Goal: Task Accomplishment & Management: Manage account settings

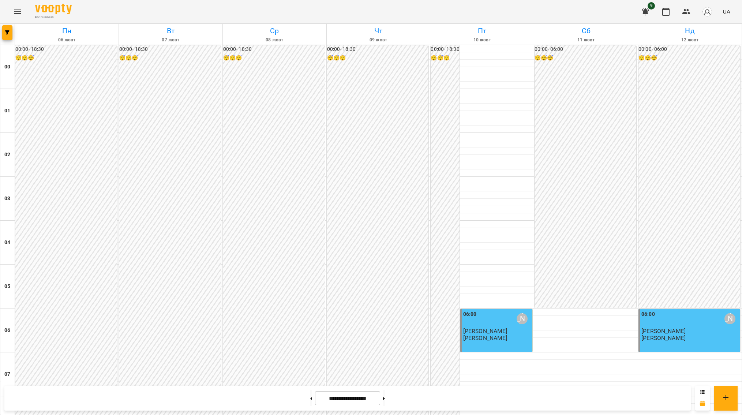
scroll to position [717, 0]
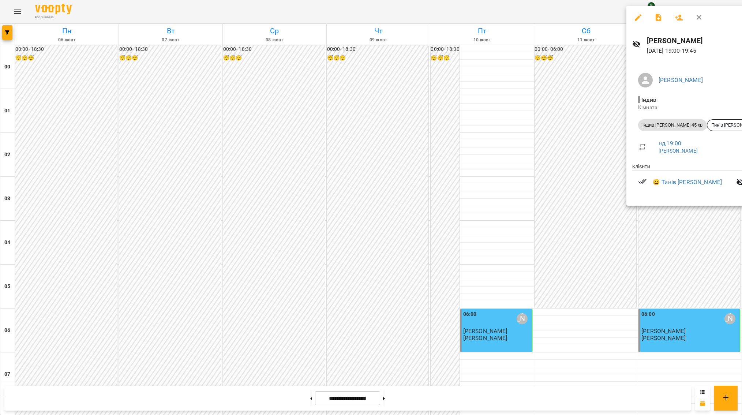
click at [393, 396] on div at bounding box center [371, 207] width 742 height 415
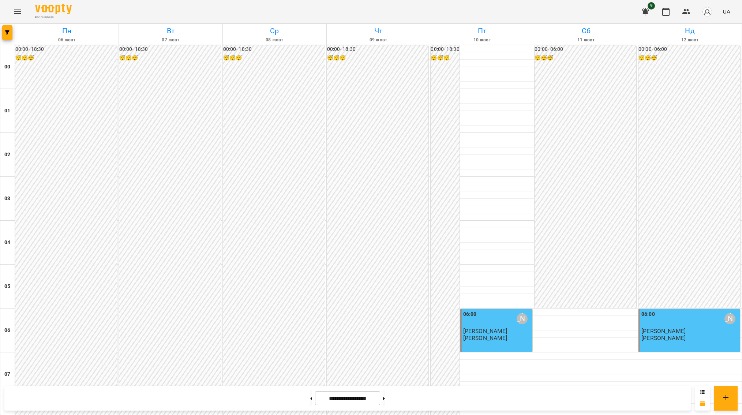
click at [385, 396] on button at bounding box center [384, 398] width 2 height 16
type input "**********"
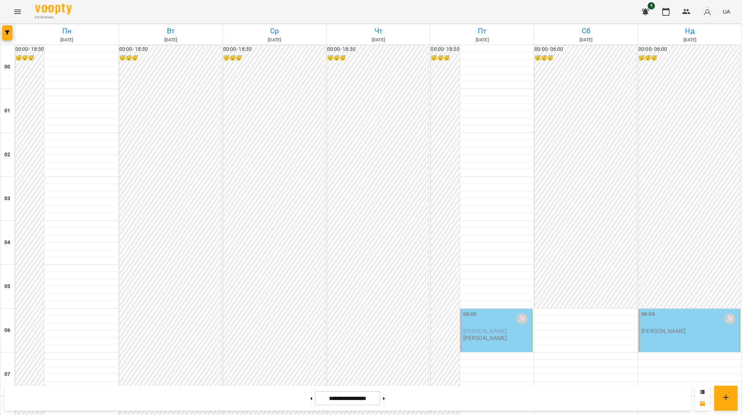
scroll to position [396, 0]
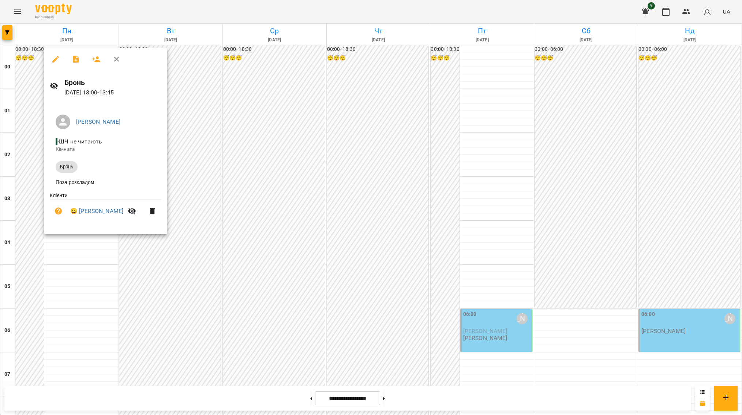
click at [78, 268] on div at bounding box center [371, 207] width 742 height 415
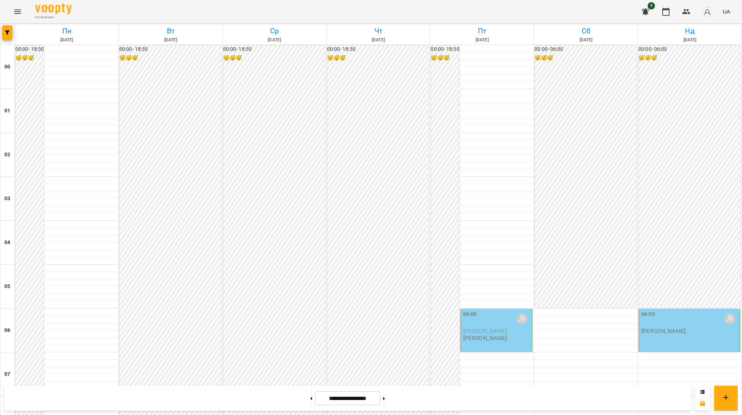
scroll to position [542, 0]
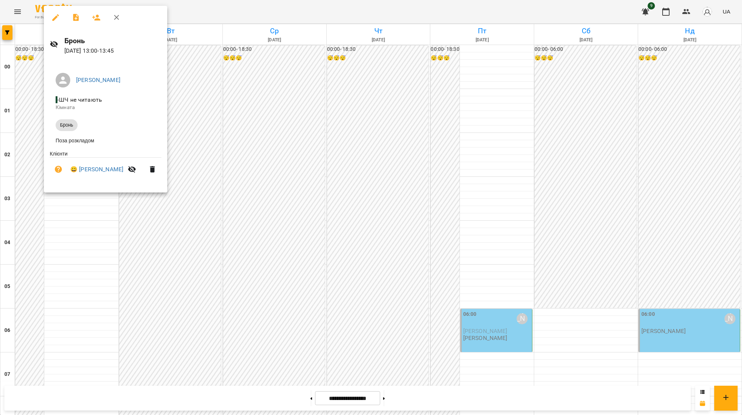
click at [587, 348] on div at bounding box center [371, 207] width 742 height 415
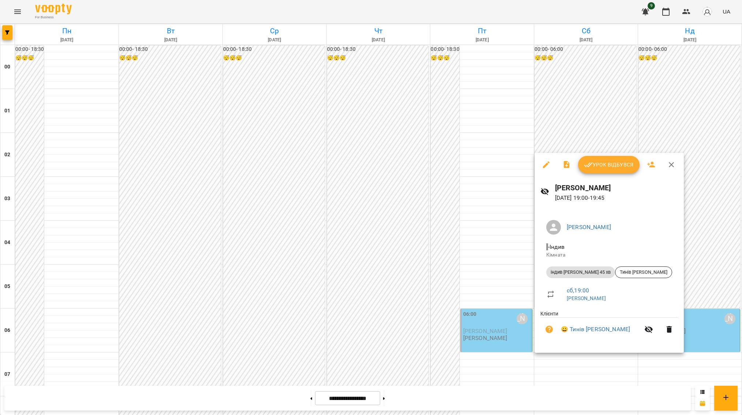
click at [82, 96] on div at bounding box center [371, 207] width 742 height 415
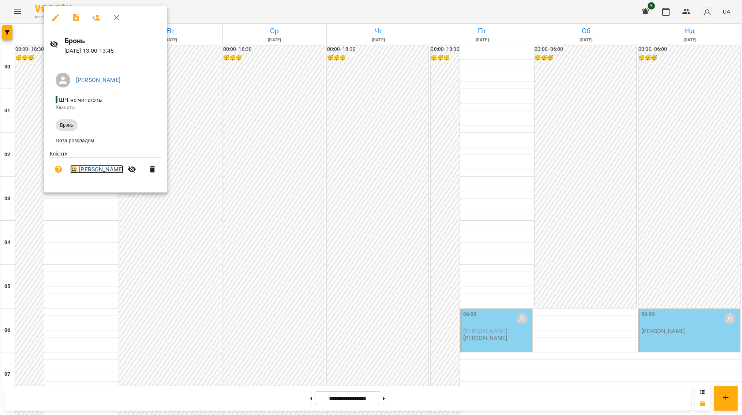
click at [103, 174] on link "😀 Камінський Андрій" at bounding box center [96, 169] width 53 height 9
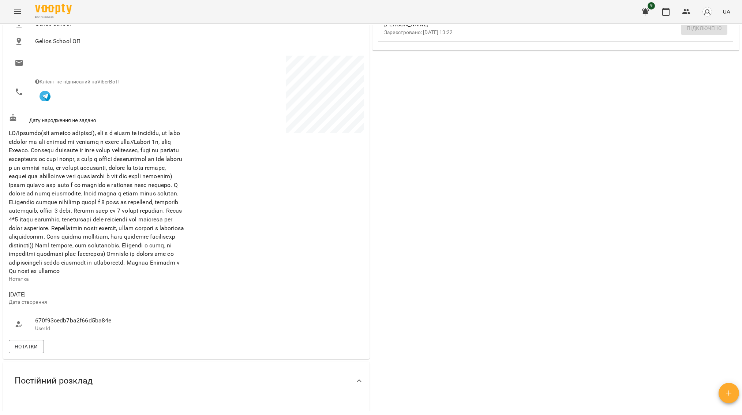
scroll to position [116, 0]
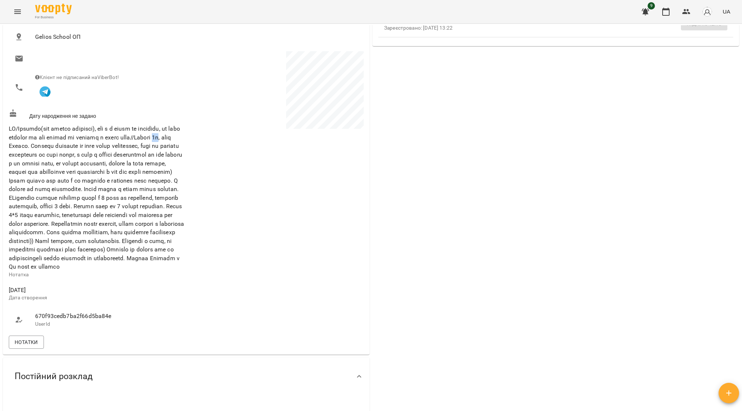
drag, startPoint x: 29, startPoint y: 148, endPoint x: 36, endPoint y: 149, distance: 6.6
click at [36, 149] on span at bounding box center [96, 197] width 175 height 145
click at [28, 347] on span "Нотатки" at bounding box center [26, 342] width 23 height 9
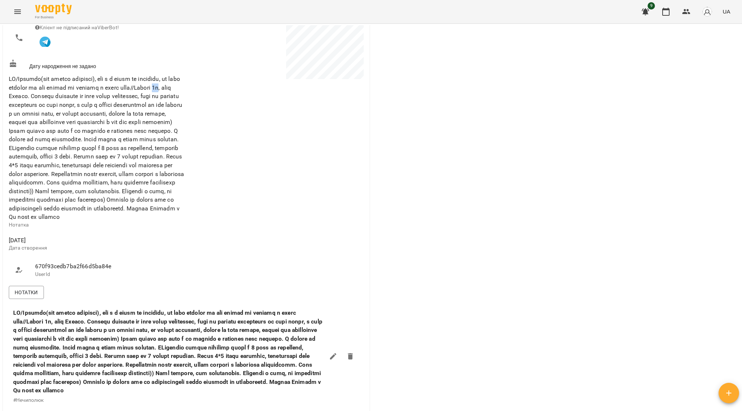
scroll to position [162, 0]
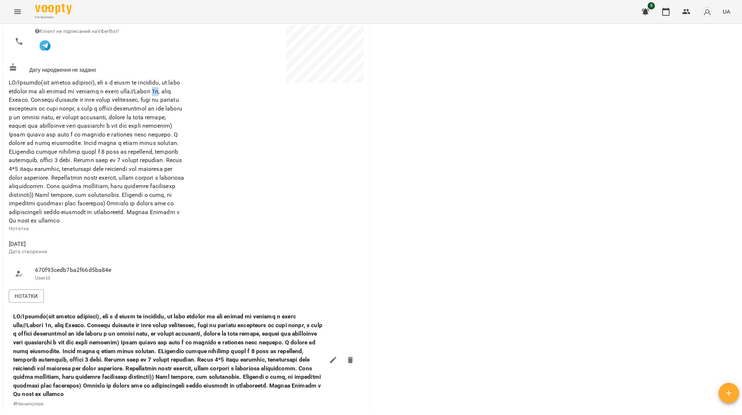
click at [134, 282] on li "670f93cedb7ba2f66d5ba84e UserId" at bounding box center [97, 274] width 176 height 26
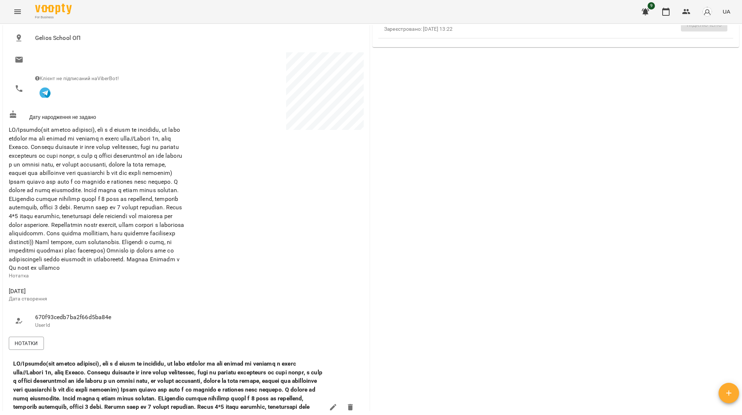
scroll to position [100, 0]
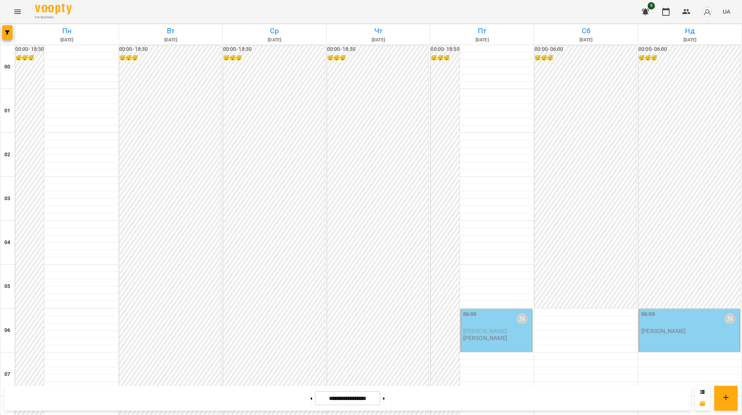
scroll to position [520, 0]
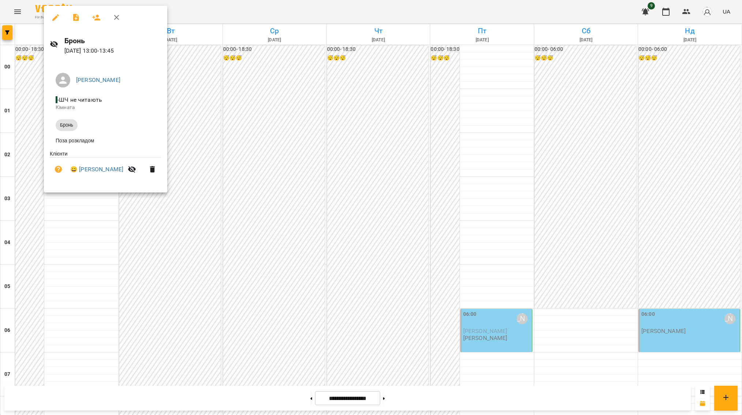
click at [91, 226] on div at bounding box center [371, 207] width 742 height 415
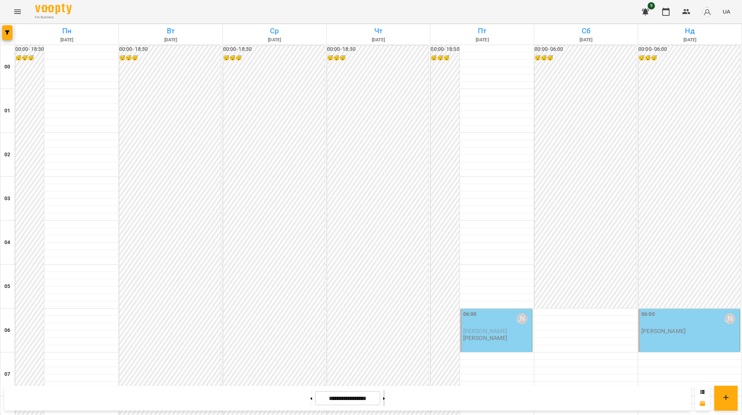
click at [385, 401] on button at bounding box center [384, 398] width 2 height 16
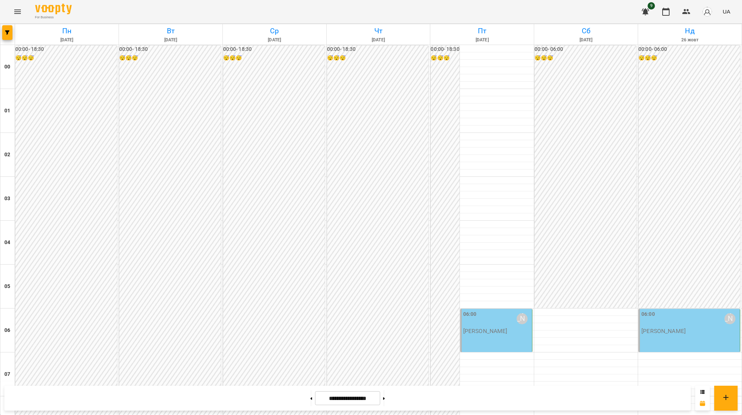
scroll to position [0, 0]
click at [385, 404] on button at bounding box center [384, 398] width 2 height 16
click at [310, 392] on button at bounding box center [311, 398] width 2 height 16
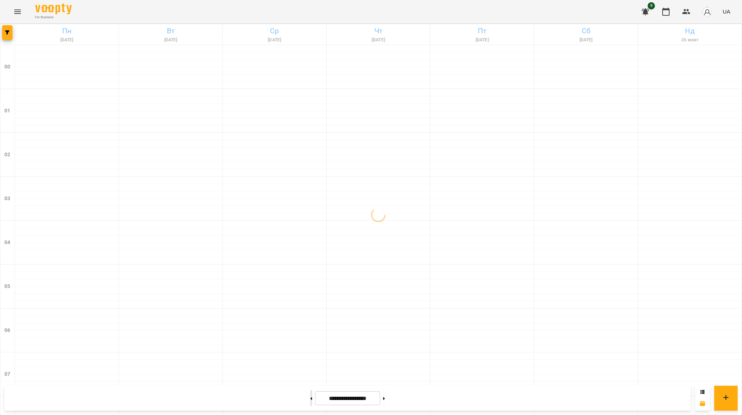
click at [310, 392] on button at bounding box center [311, 398] width 2 height 16
type input "**********"
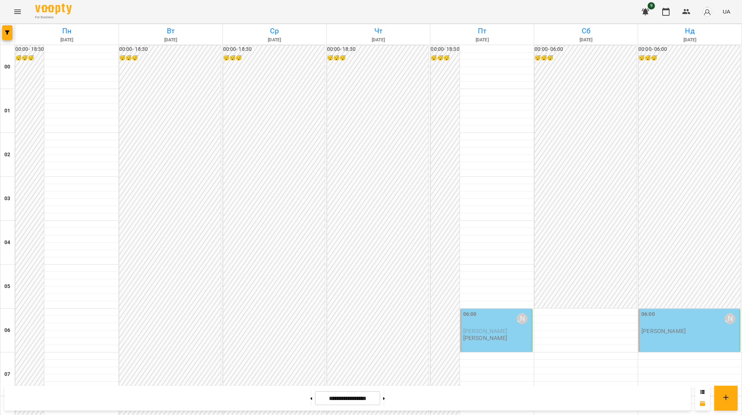
scroll to position [425, 0]
